Goal: Book appointment/travel/reservation

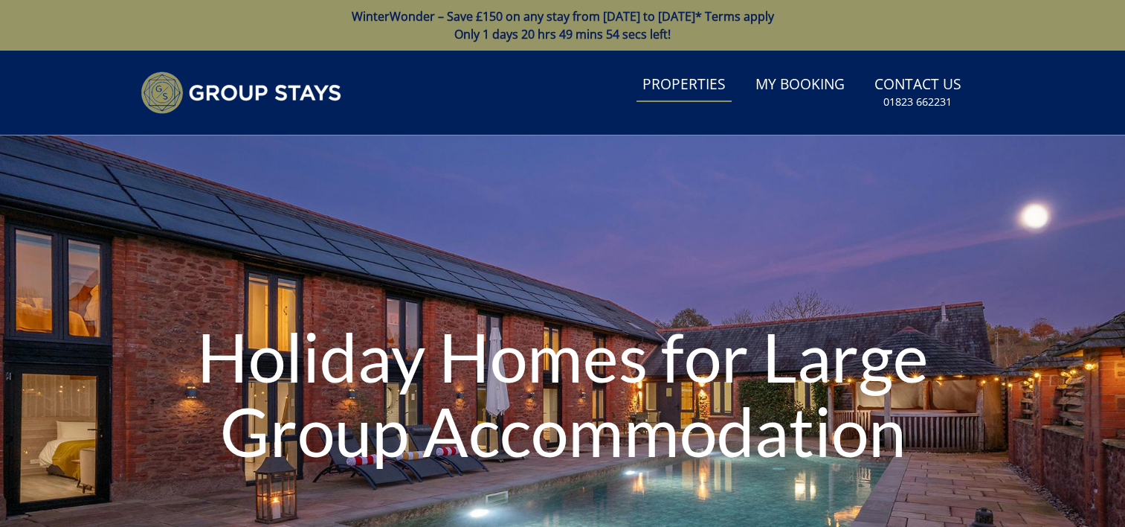
click at [666, 86] on link "Properties" at bounding box center [684, 84] width 95 height 33
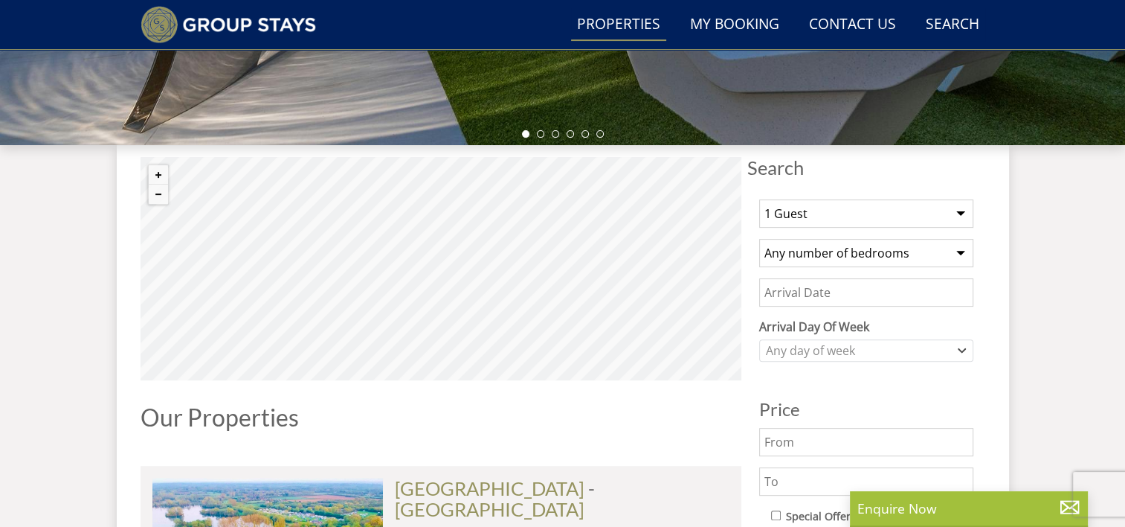
scroll to position [482, 0]
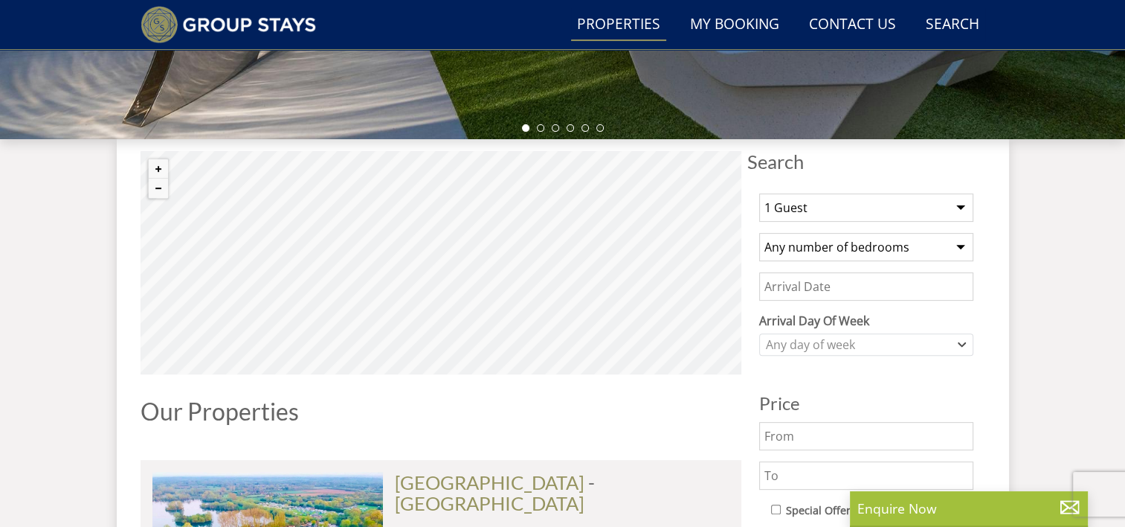
click at [963, 245] on select "Any number of bedrooms 4 Bedrooms 5 Bedrooms 6 Bedrooms 7 Bedrooms 8 Bedrooms 9…" at bounding box center [867, 247] width 214 height 28
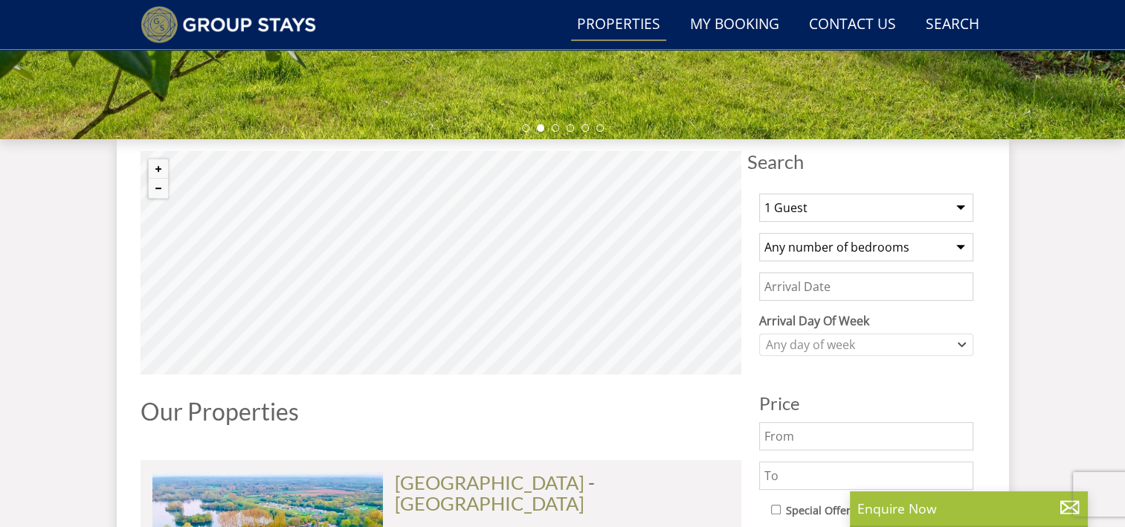
select select "16"
click at [760, 233] on select "Any number of bedrooms 4 Bedrooms 5 Bedrooms 6 Bedrooms 7 Bedrooms 8 Bedrooms 9…" at bounding box center [867, 247] width 214 height 28
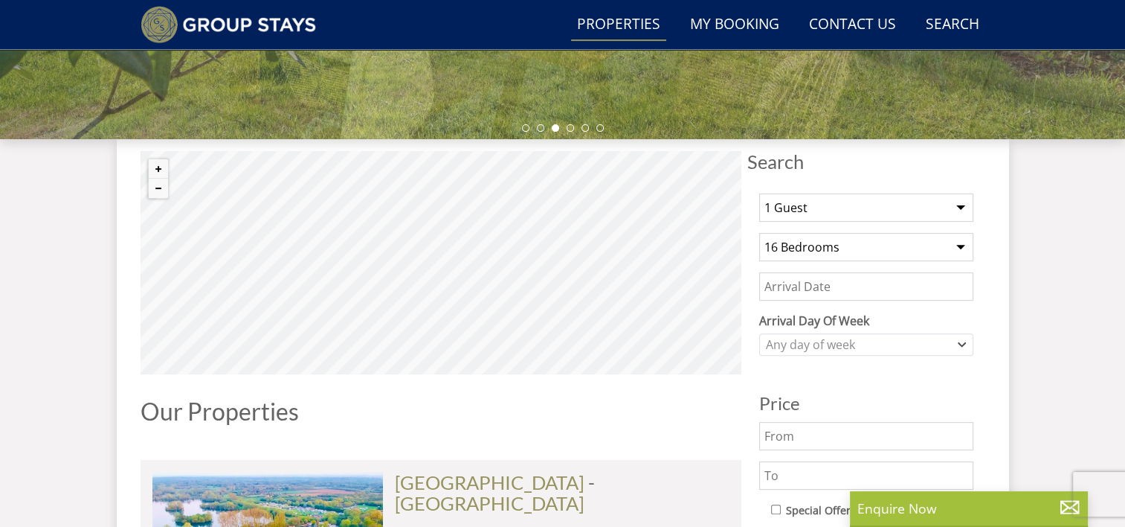
click at [959, 241] on select "Any number of bedrooms 4 Bedrooms 5 Bedrooms 6 Bedrooms 7 Bedrooms 8 Bedrooms 9…" at bounding box center [867, 247] width 214 height 28
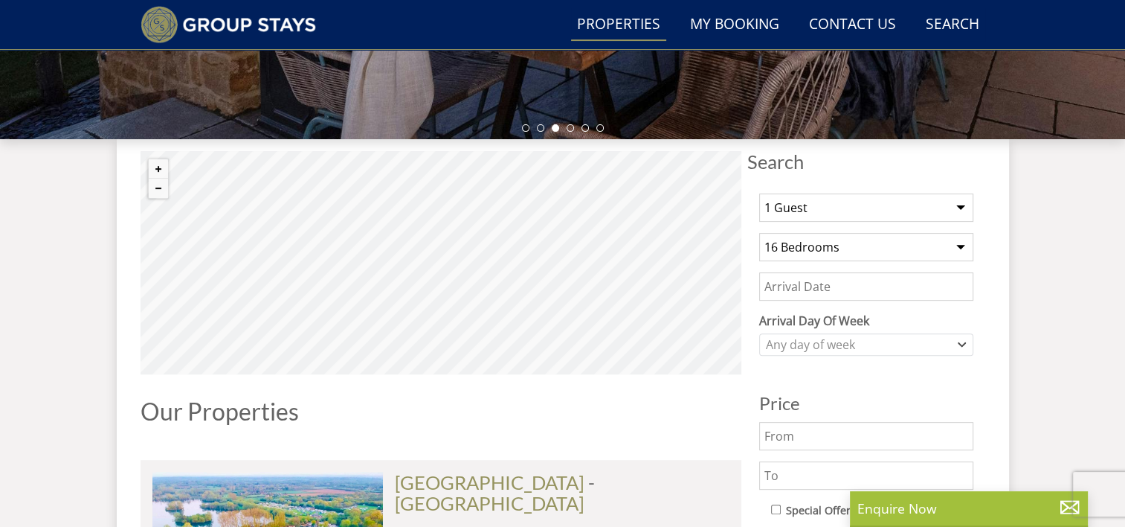
click at [959, 241] on select "Any number of bedrooms 4 Bedrooms 5 Bedrooms 6 Bedrooms 7 Bedrooms 8 Bedrooms 9…" at bounding box center [867, 247] width 214 height 28
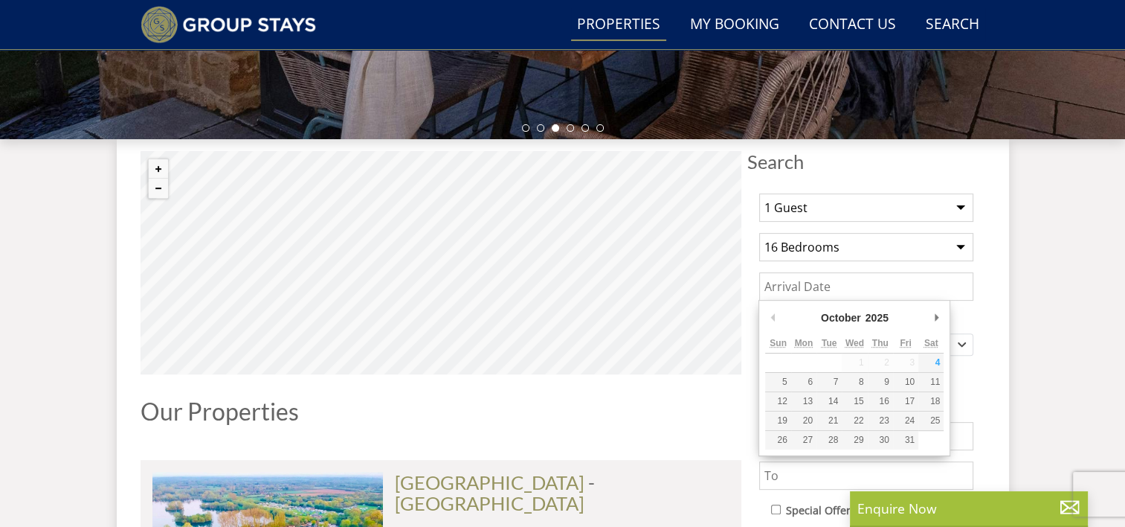
click at [935, 277] on input "Date" at bounding box center [867, 286] width 214 height 28
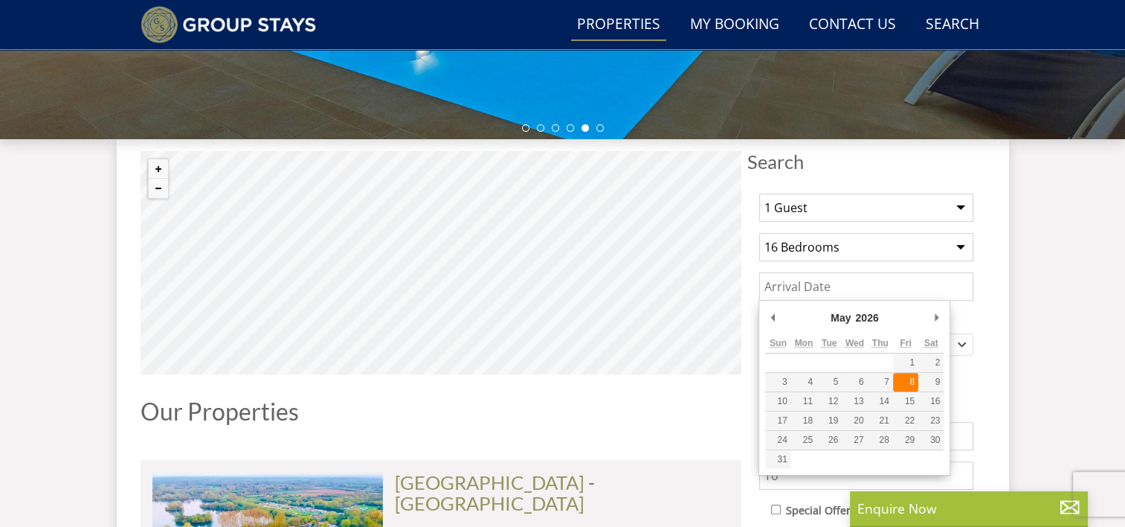
type input "[DATE]"
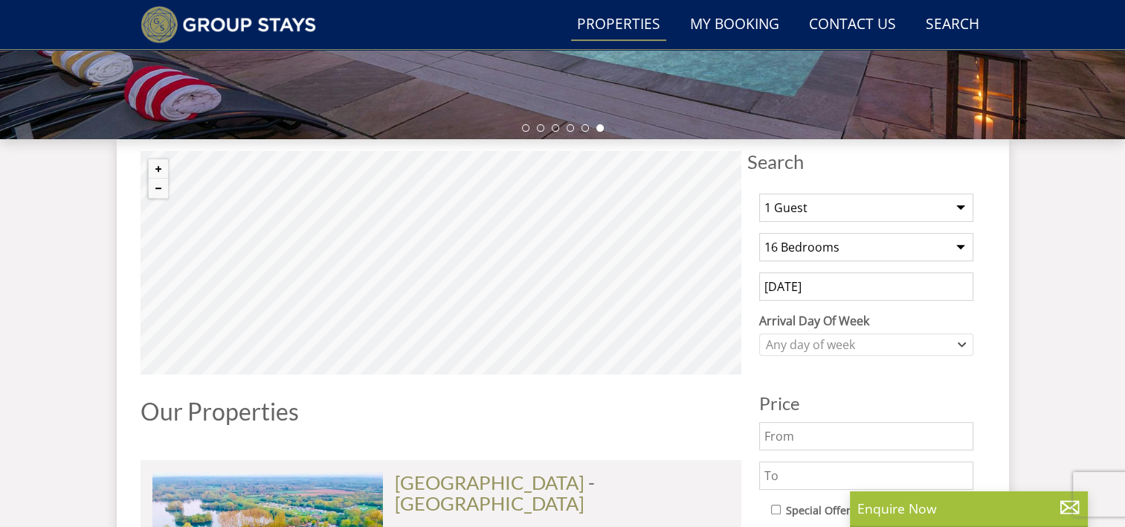
click at [960, 208] on select "1 Guest 2 Guests 3 Guests 4 Guests 5 Guests 6 Guests 7 Guests 8 Guests 9 Guests…" at bounding box center [867, 207] width 214 height 28
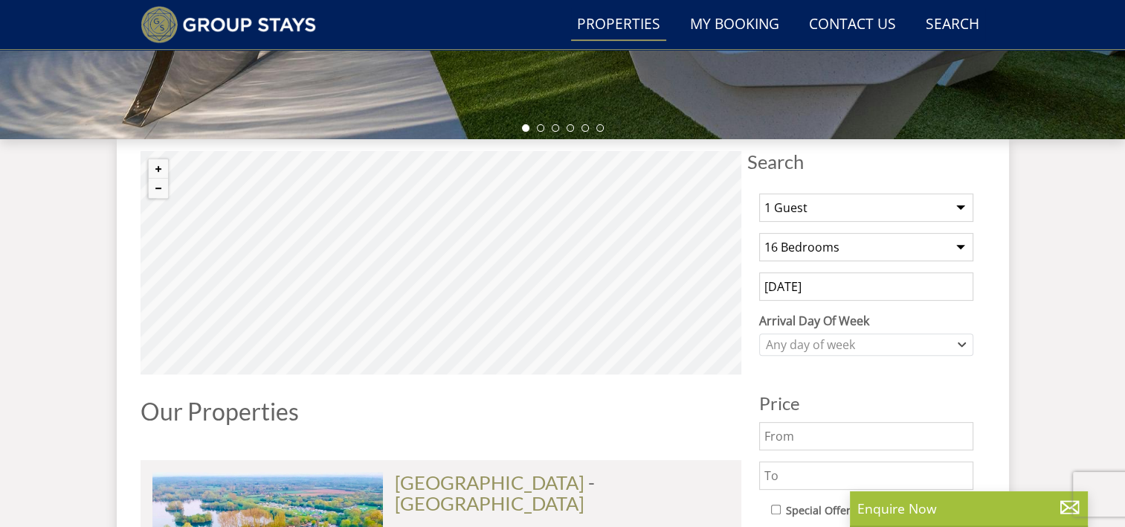
select select "32"
click at [760, 193] on select "1 Guest 2 Guests 3 Guests 4 Guests 5 Guests 6 Guests 7 Guests 8 Guests 9 Guests…" at bounding box center [867, 207] width 214 height 28
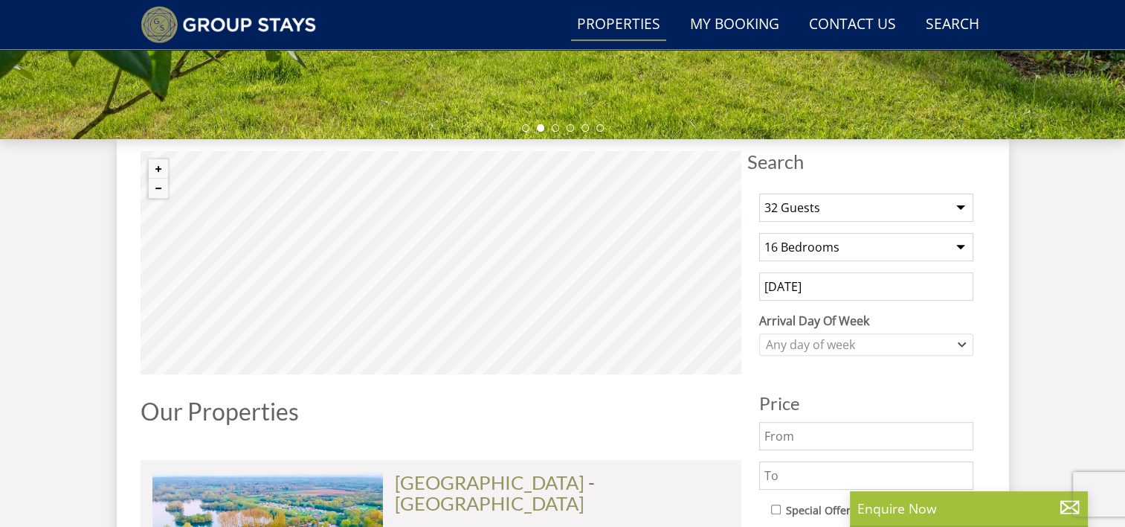
click at [960, 247] on select "Any number of bedrooms 4 Bedrooms 5 Bedrooms 6 Bedrooms 7 Bedrooms 8 Bedrooms 9…" at bounding box center [867, 247] width 214 height 28
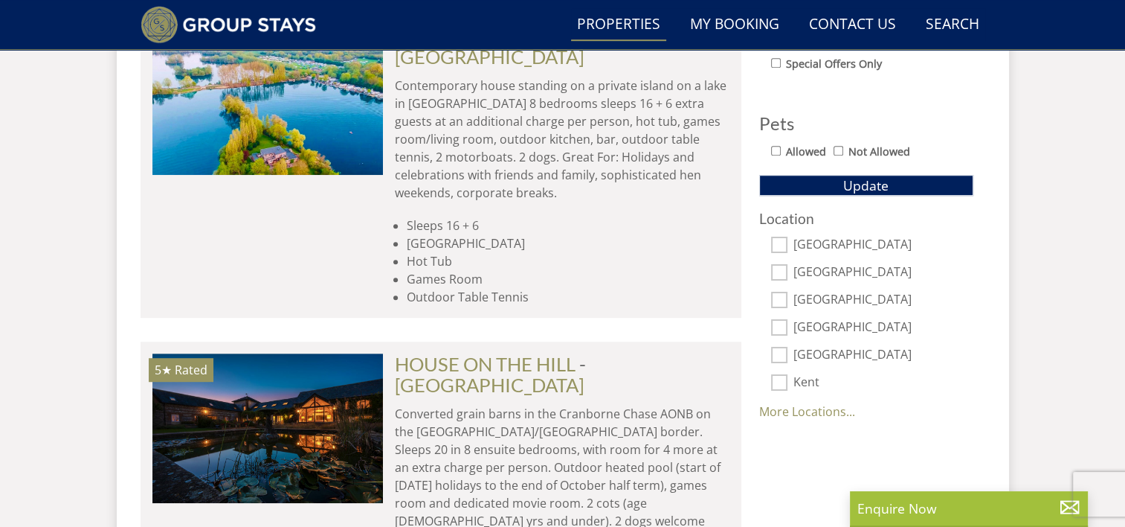
scroll to position [998, 0]
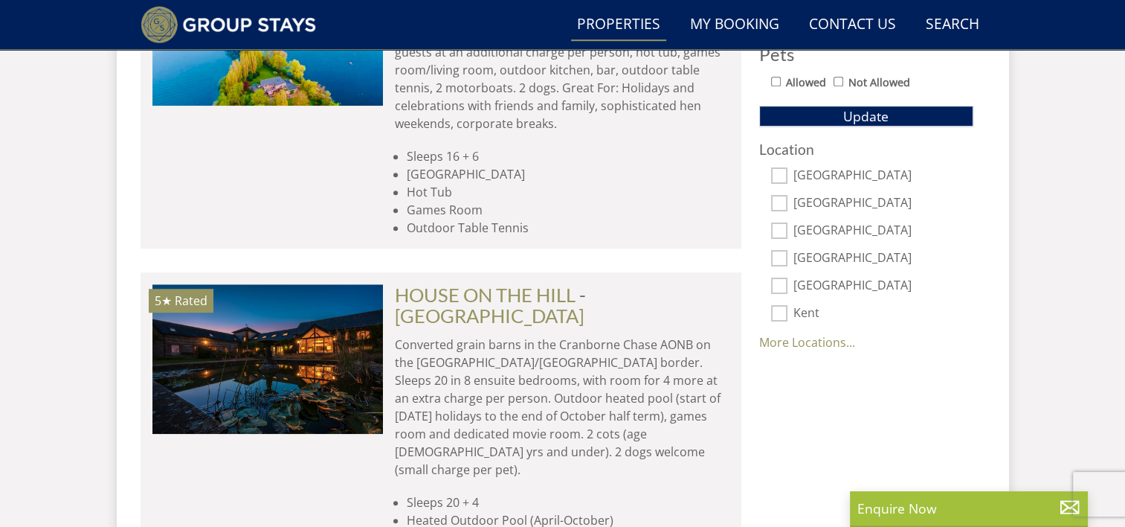
click at [775, 167] on input "[GEOGRAPHIC_DATA]" at bounding box center [779, 175] width 16 height 16
checkbox input "true"
